Goal: Participate in discussion: Participate in discussion

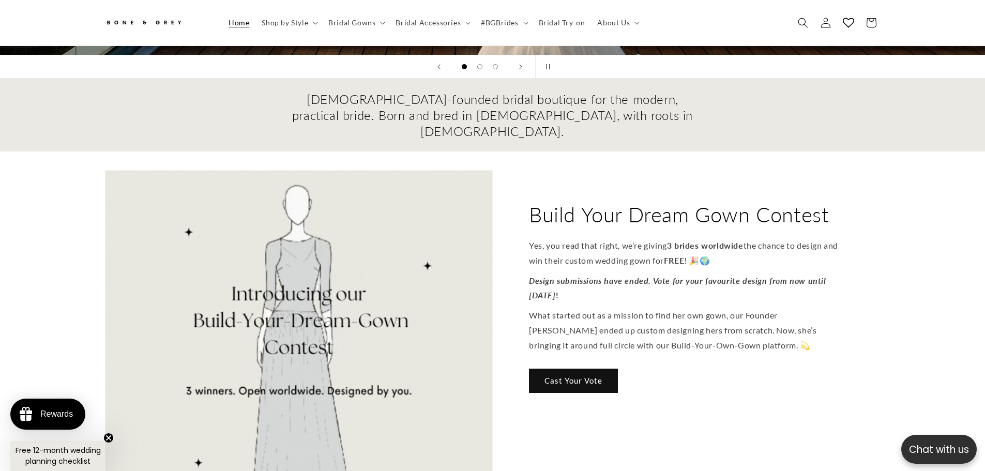
scroll to position [305, 0]
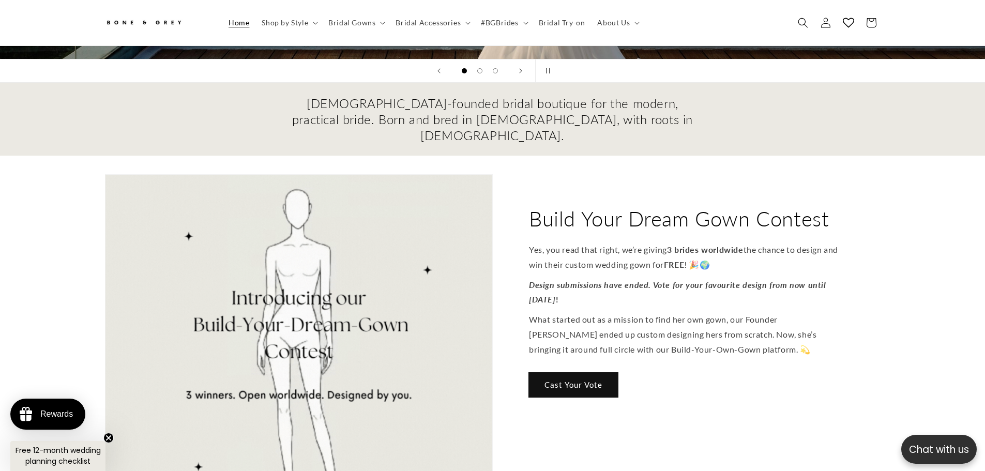
click at [583, 373] on link "Cast Your Vote" at bounding box center [573, 385] width 89 height 24
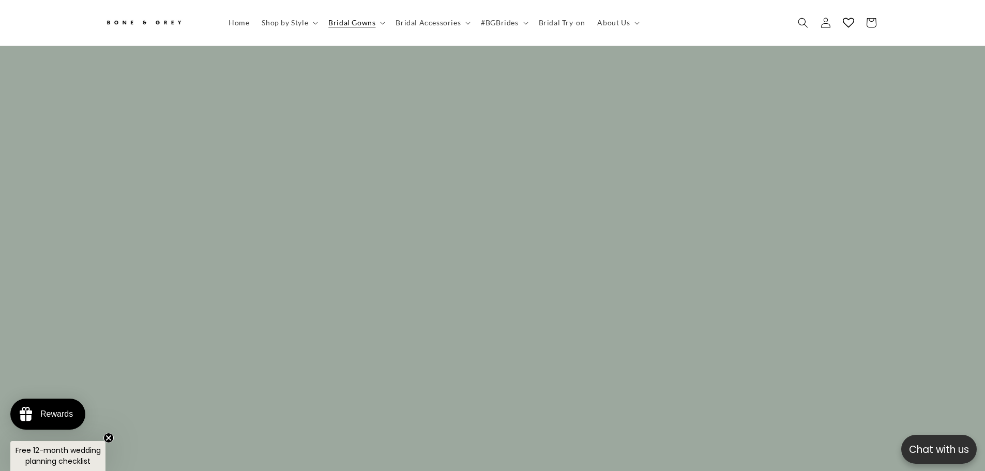
scroll to position [0, 284]
